Goal: Information Seeking & Learning: Learn about a topic

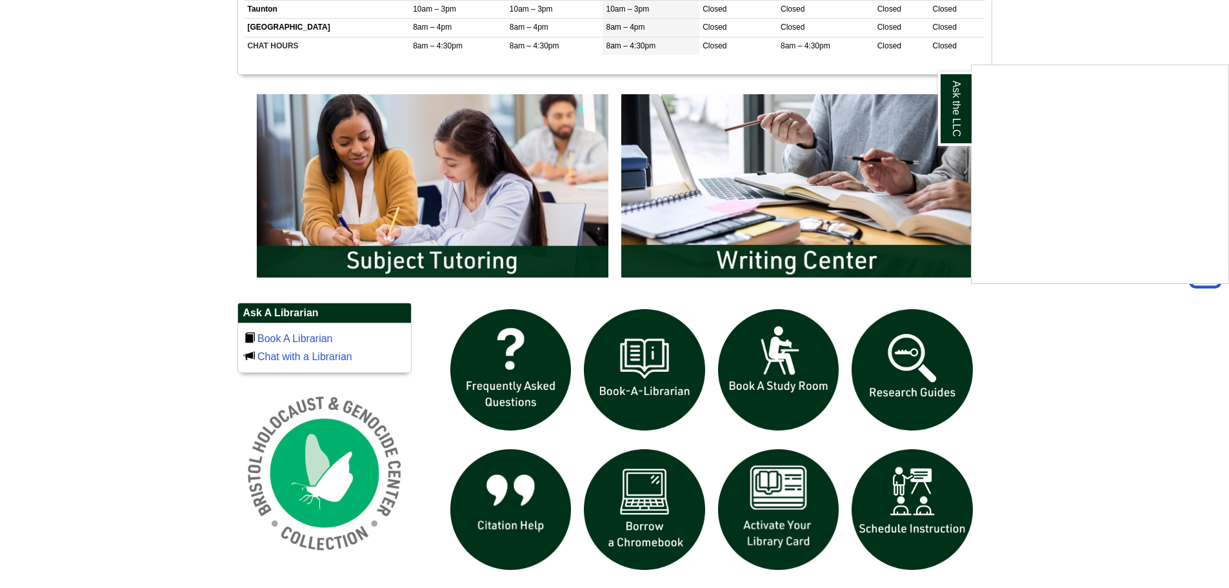
scroll to position [838, 0]
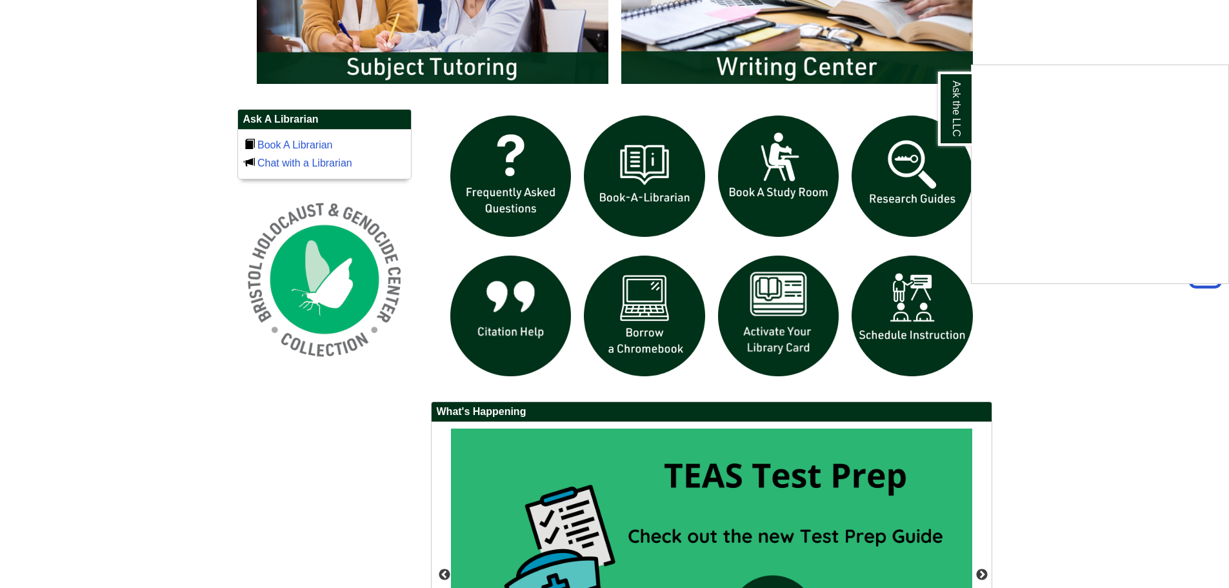
click at [911, 146] on div "Ask the LLC" at bounding box center [614, 294] width 1229 height 588
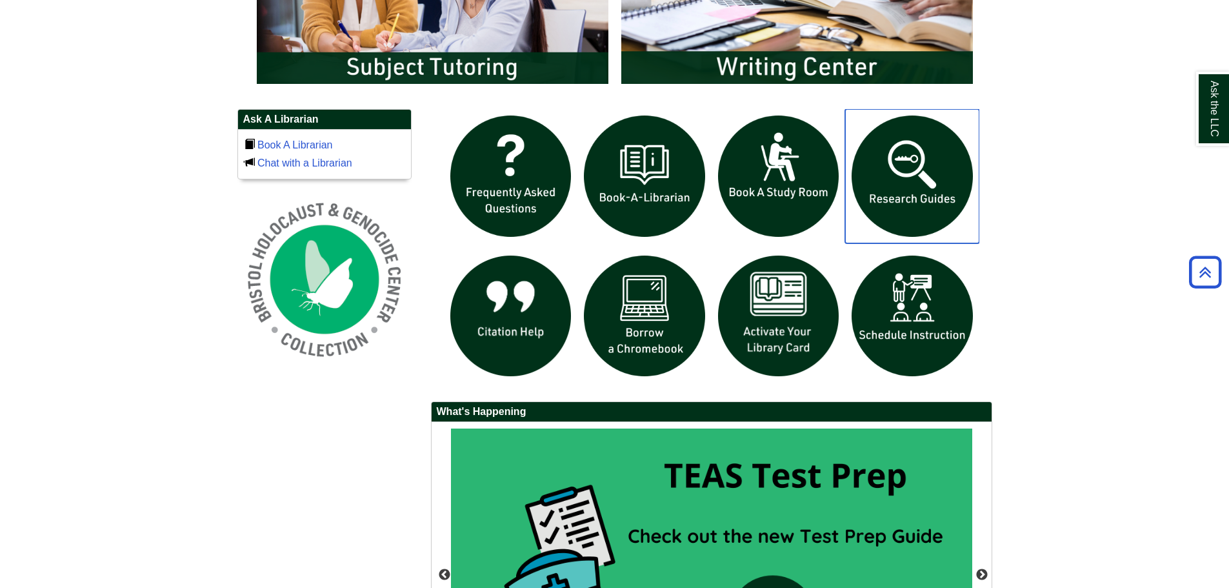
click at [909, 145] on img "slideshow" at bounding box center [912, 176] width 134 height 134
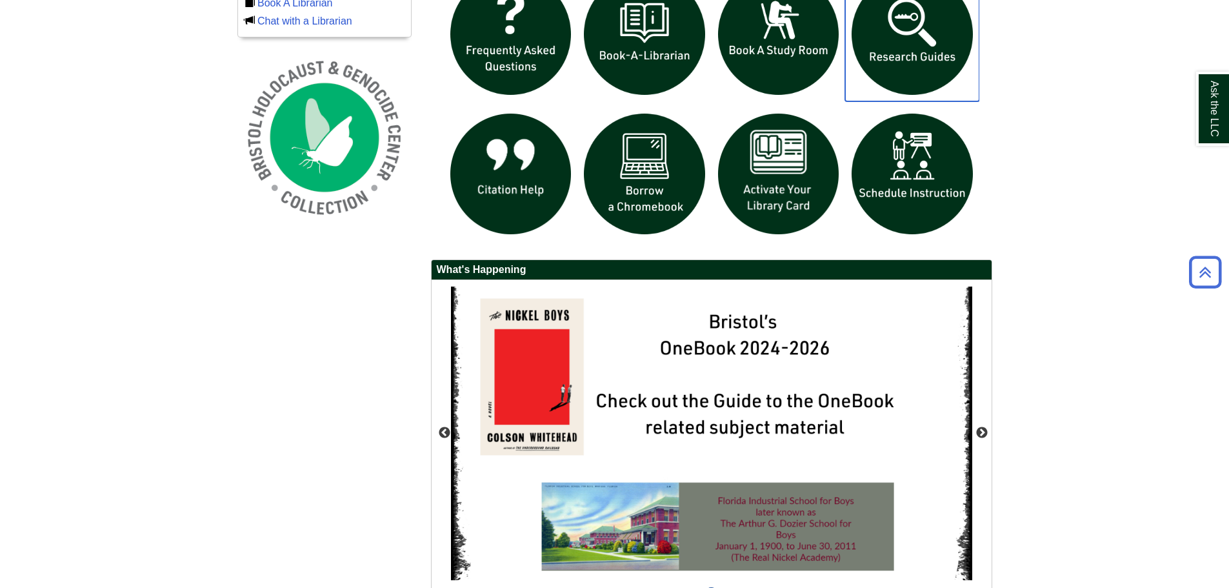
scroll to position [1061, 0]
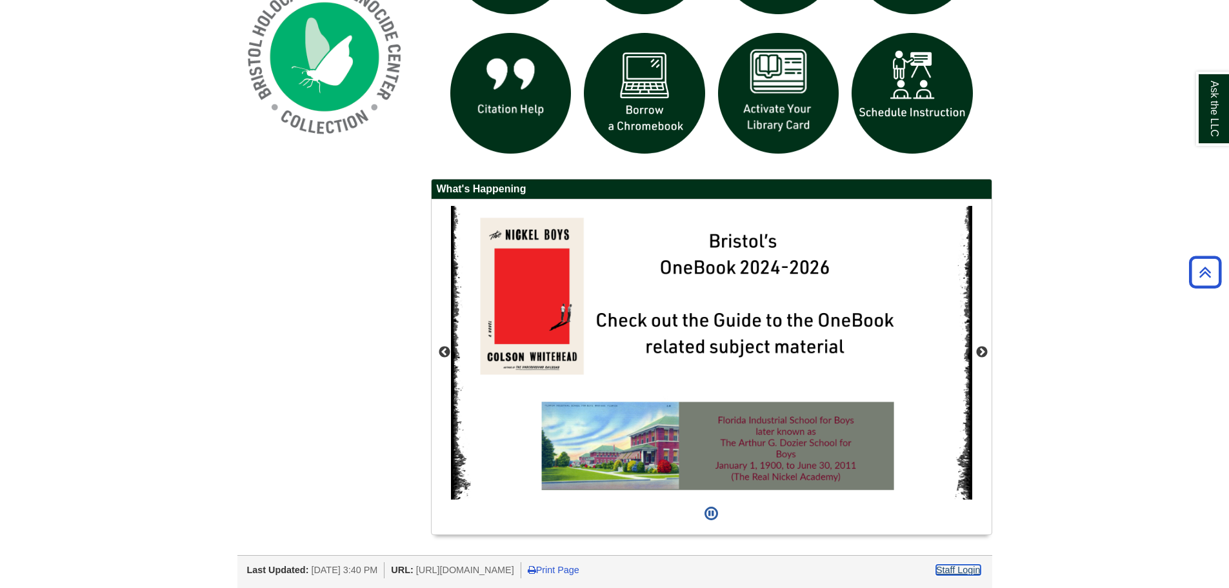
click at [957, 569] on link "Staff Login" at bounding box center [958, 569] width 45 height 10
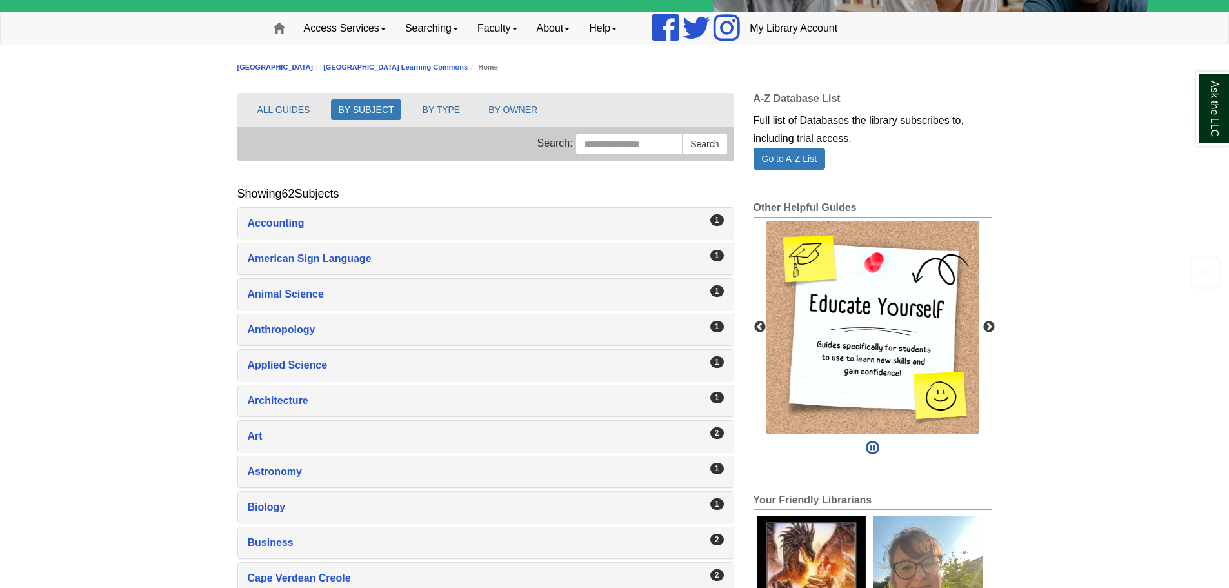
scroll to position [258, 0]
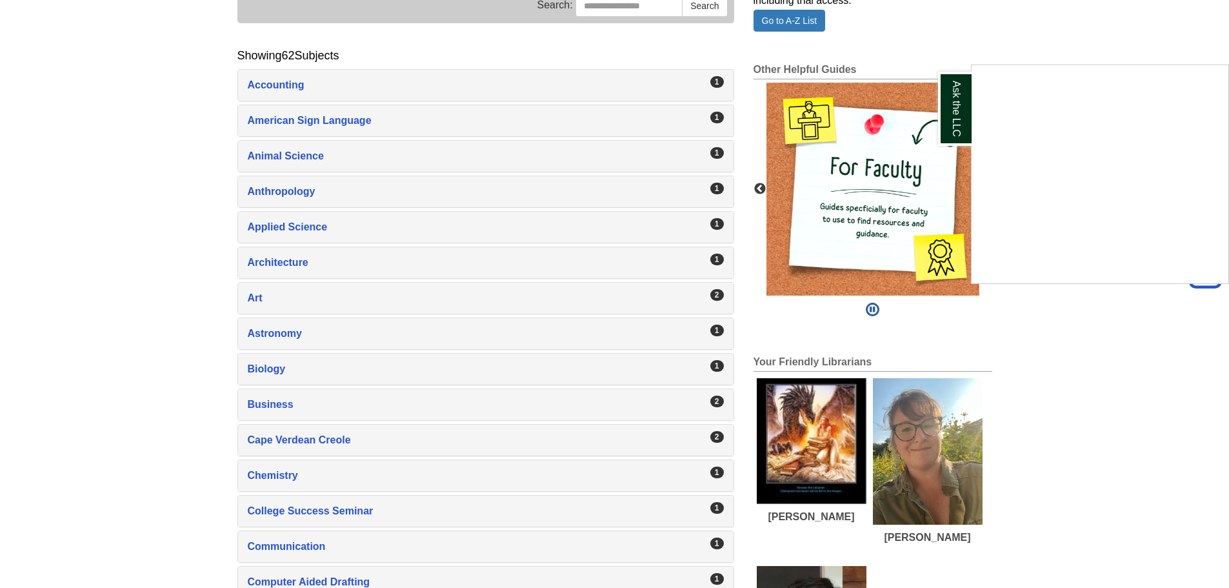
click at [759, 189] on div "Ask the LLC" at bounding box center [614, 294] width 1229 height 588
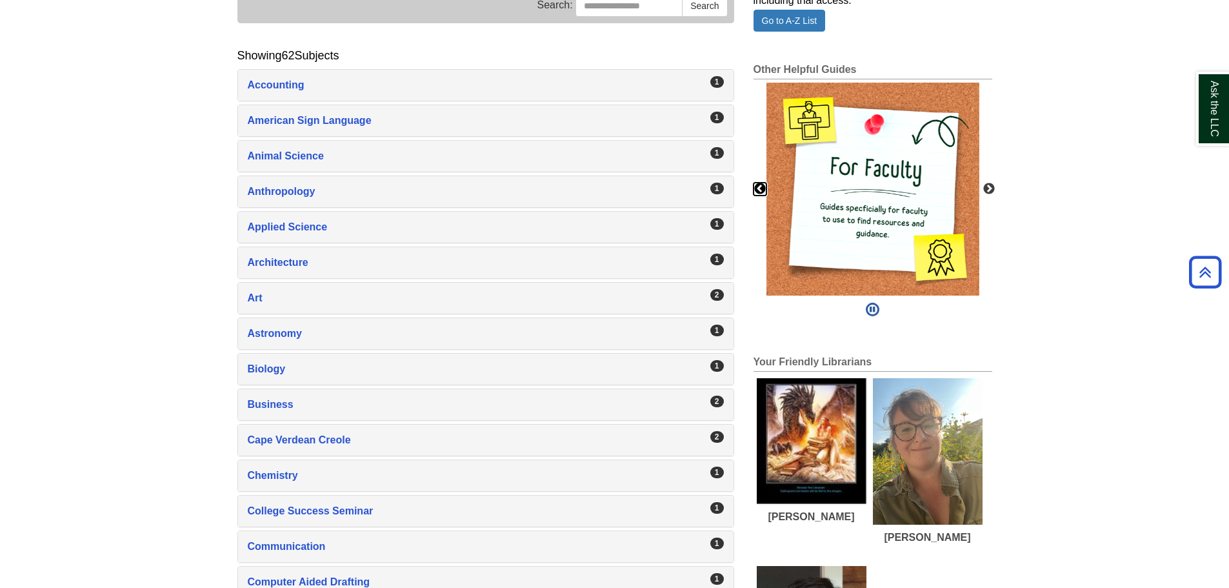
click at [760, 189] on button "Previous" at bounding box center [759, 189] width 13 height 13
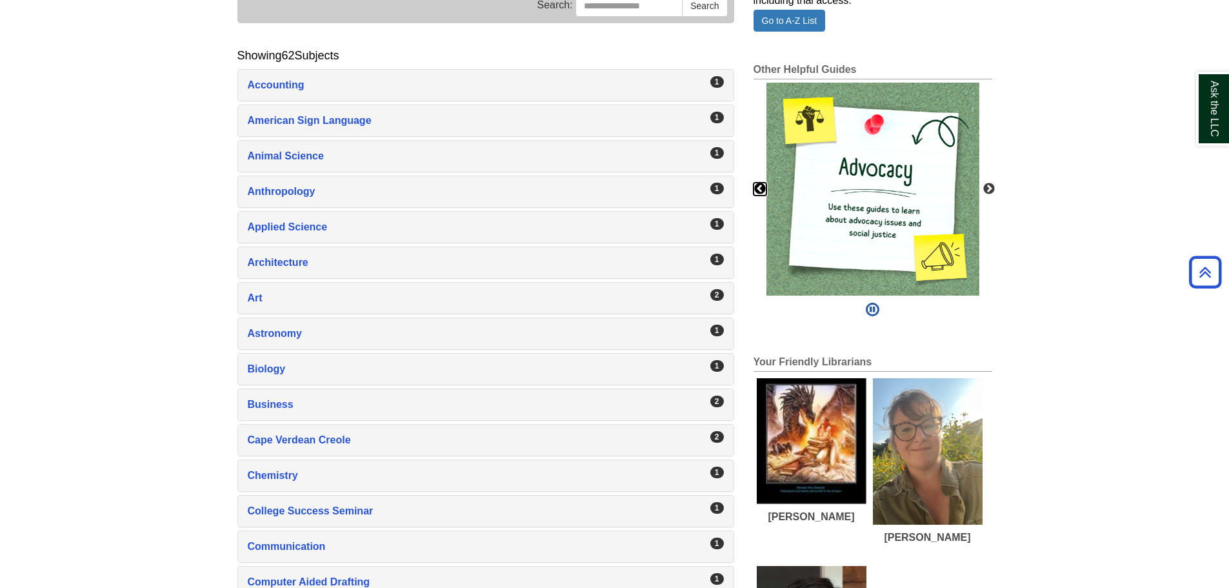
click at [760, 189] on button "Previous" at bounding box center [759, 189] width 13 height 13
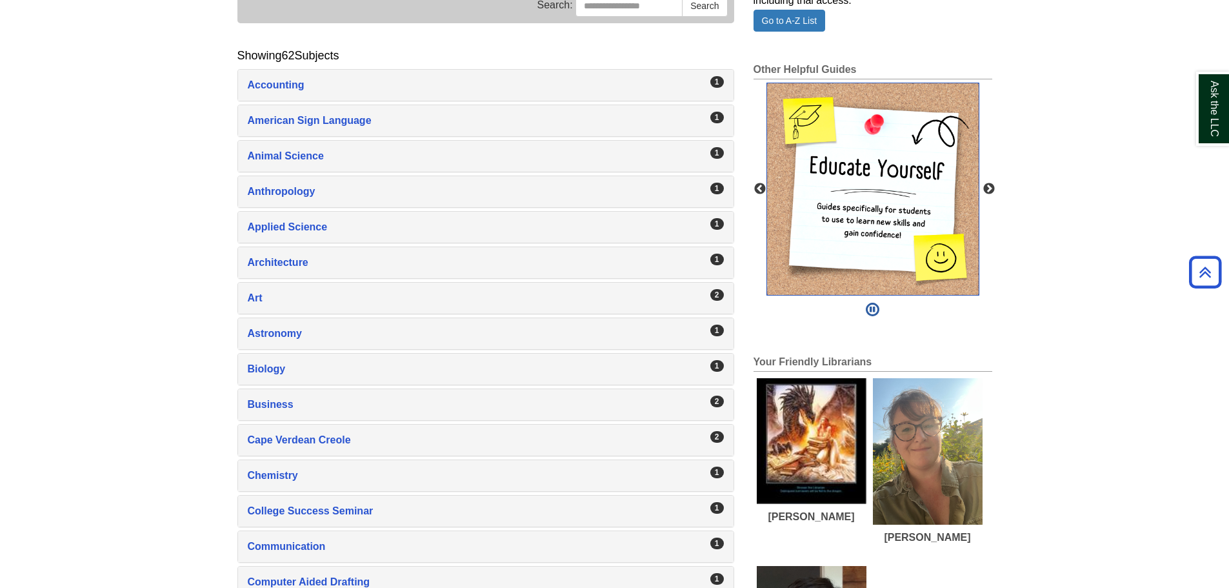
click at [831, 158] on img "slideshow" at bounding box center [872, 189] width 213 height 213
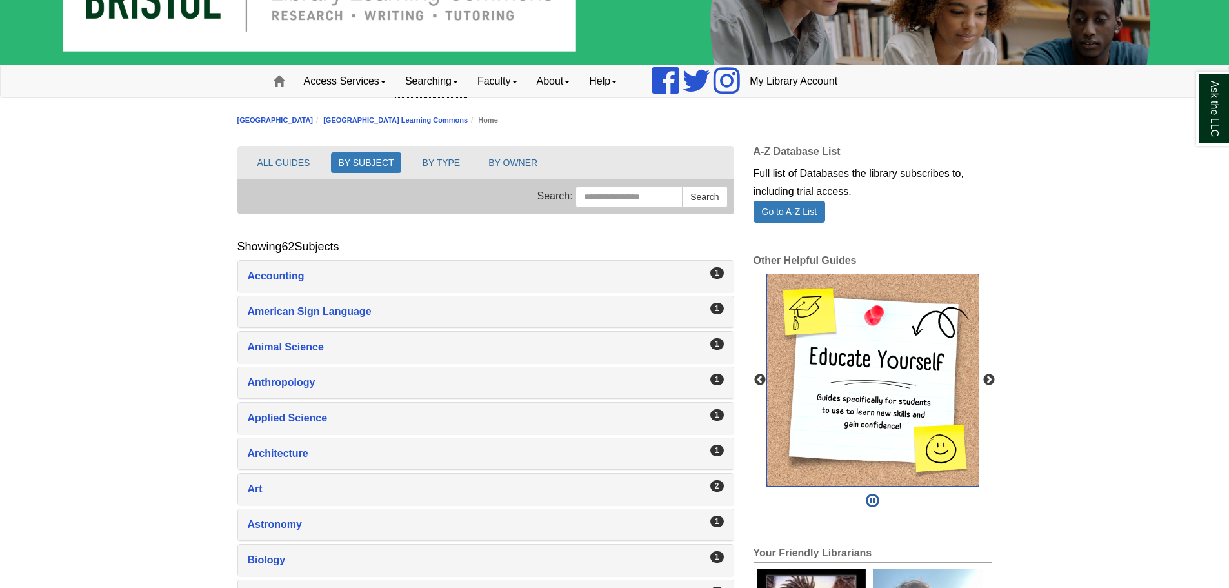
scroll to position [0, 0]
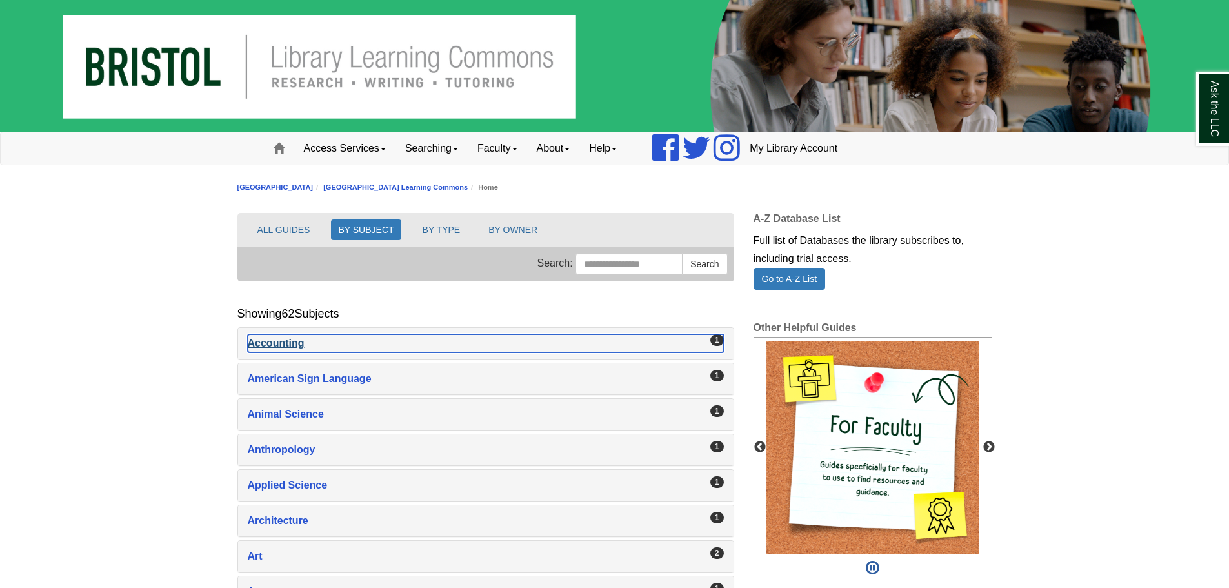
click at [260, 347] on div "Accounting , 1 guides" at bounding box center [486, 343] width 476 height 18
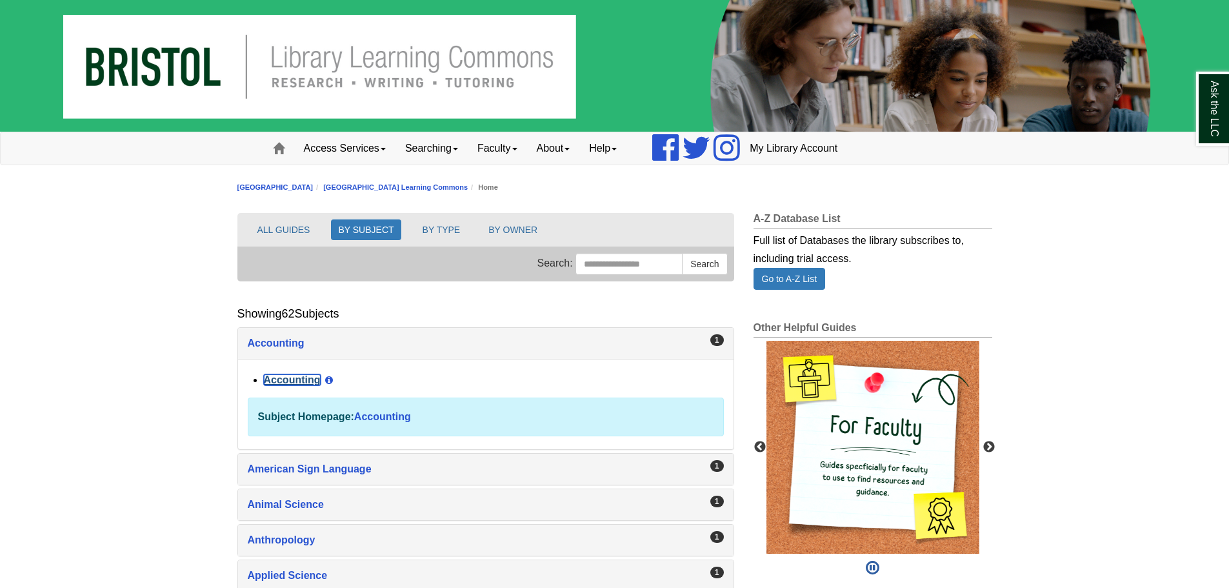
click at [306, 381] on link "Accounting" at bounding box center [292, 379] width 57 height 11
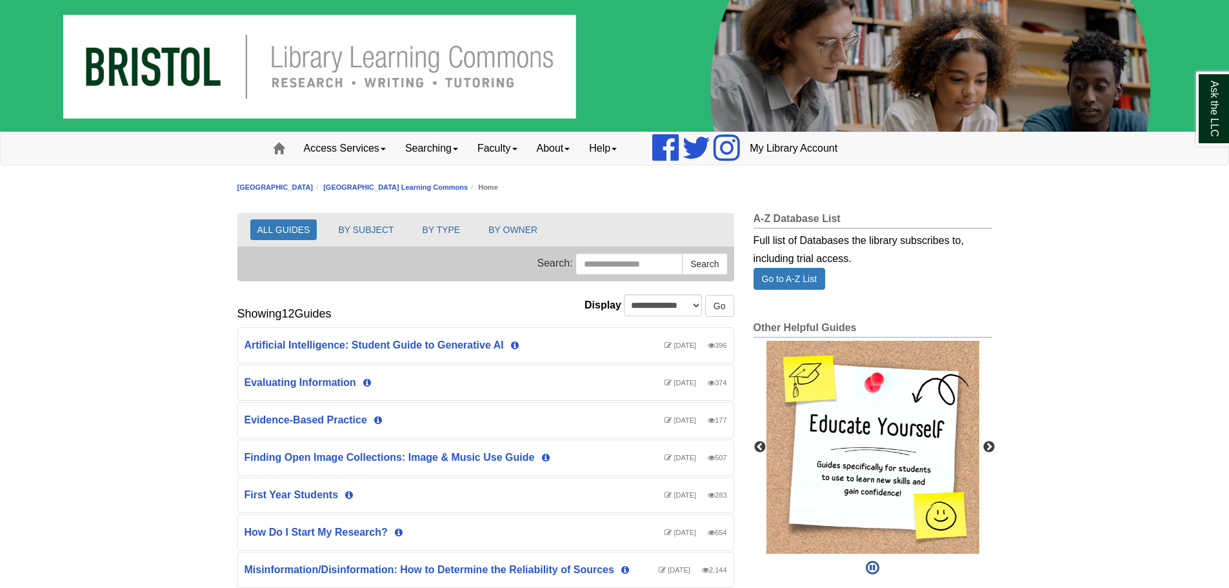
scroll to position [129, 0]
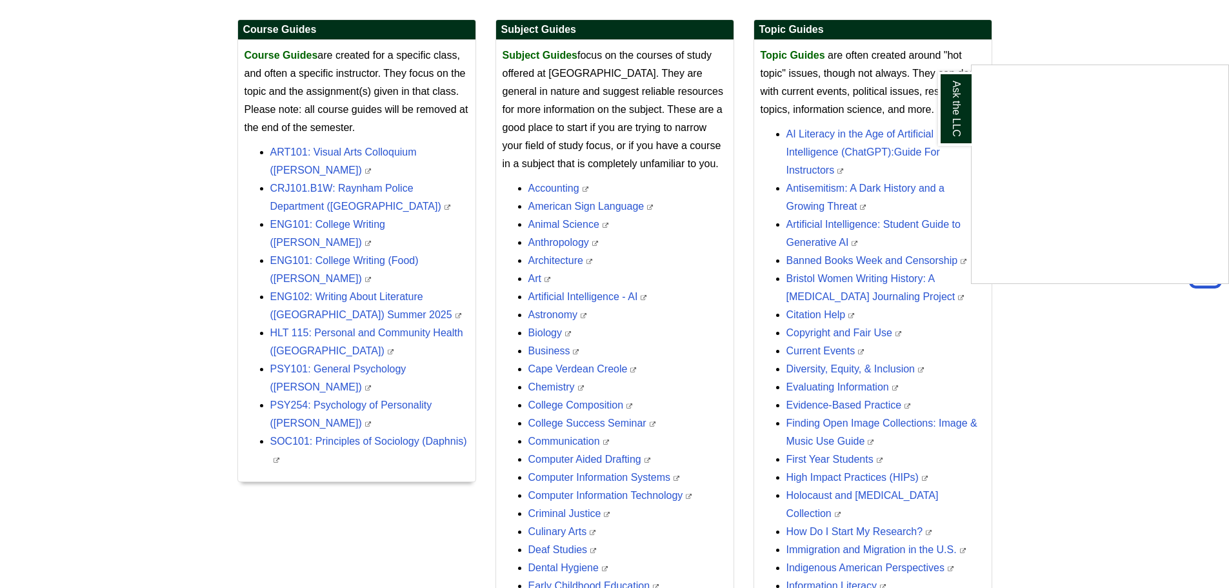
scroll to position [114, 0]
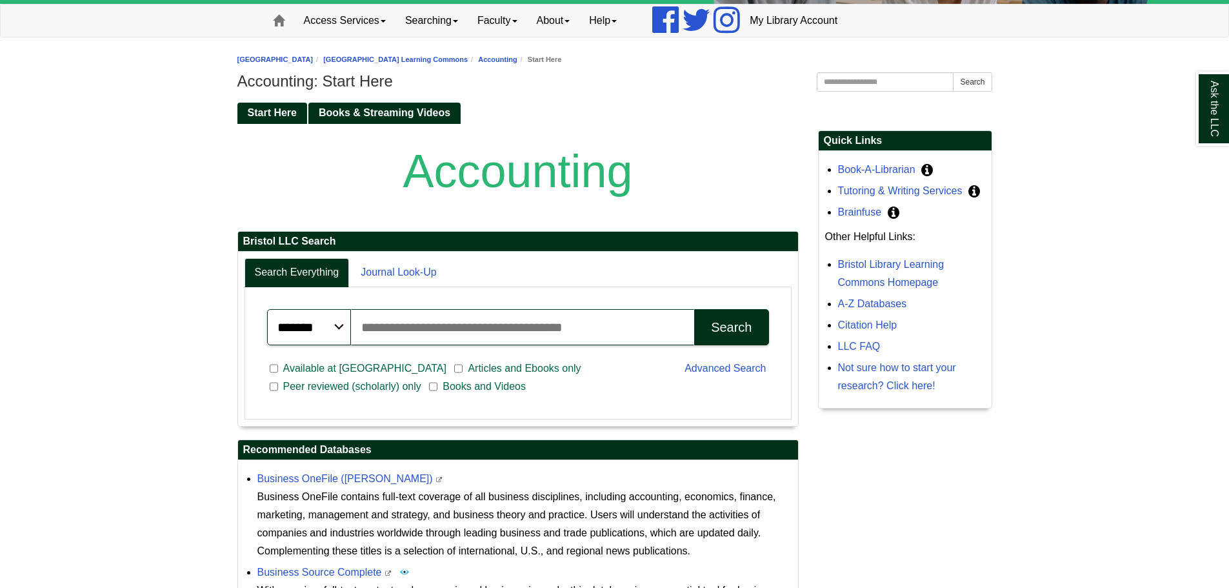
scroll to position [129, 0]
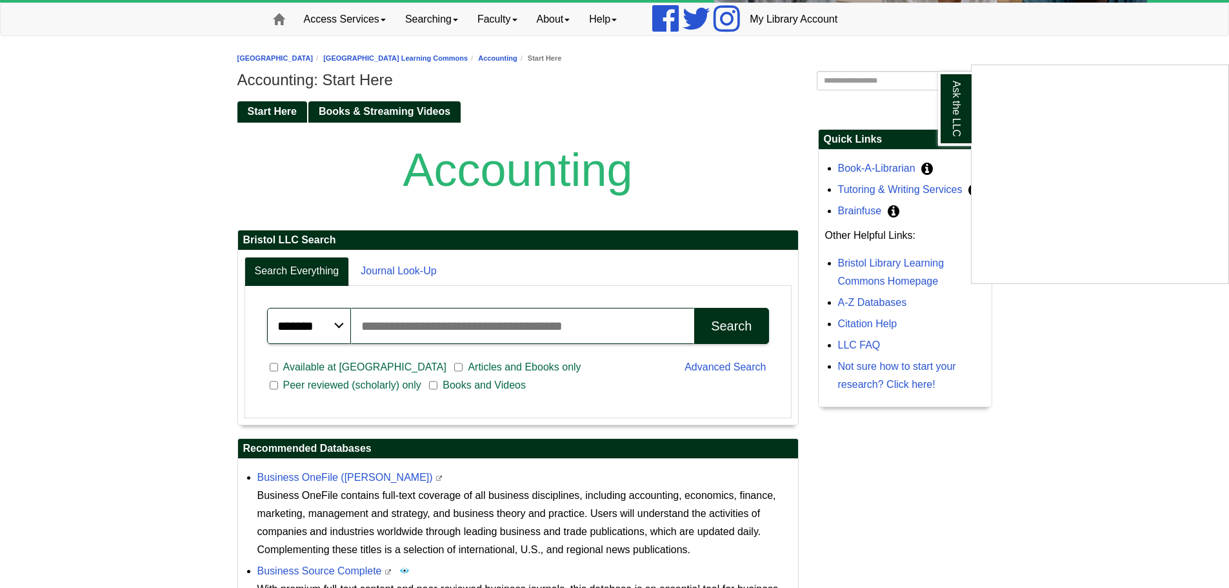
click at [360, 115] on div "Ask the LLC" at bounding box center [614, 294] width 1229 height 588
click at [360, 110] on span "Books & Streaming Videos" at bounding box center [385, 111] width 132 height 11
